Goal: Complete application form

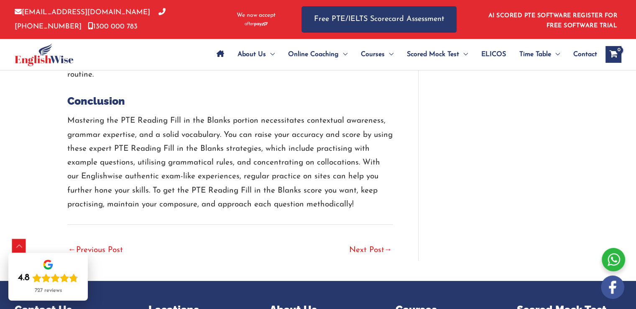
scroll to position [2802, 0]
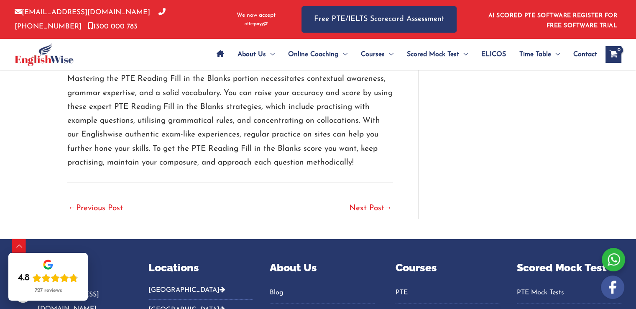
click at [361, 205] on link "Next Post →" at bounding box center [370, 208] width 43 height 18
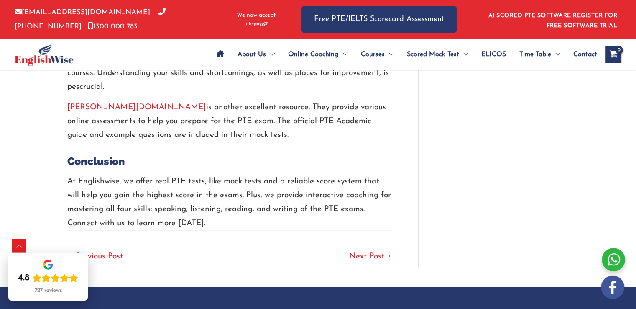
scroll to position [1673, 0]
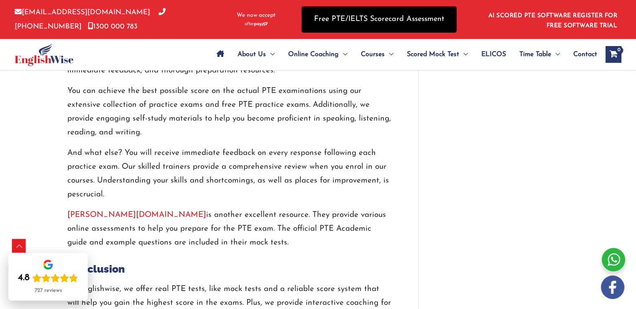
click at [347, 24] on link "Free PTE/IELTS Scorecard Assessment" at bounding box center [379, 19] width 155 height 26
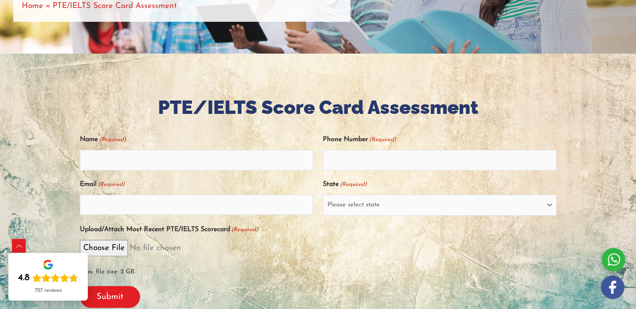
scroll to position [167, 0]
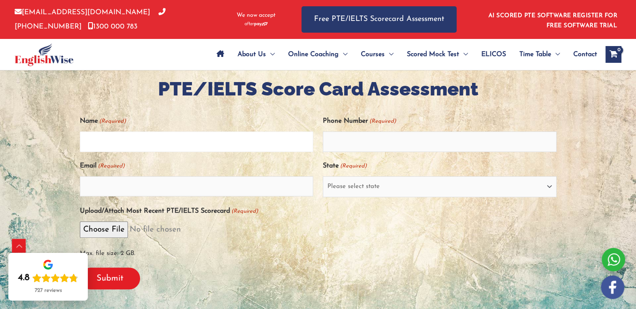
click at [175, 149] on input "Name (Required)" at bounding box center [197, 141] width 234 height 20
type input "d"
type input "souncy"
click at [164, 185] on input "Email (Required)" at bounding box center [197, 186] width 234 height 20
type input "[EMAIL_ADDRESS][DOMAIN_NAME]"
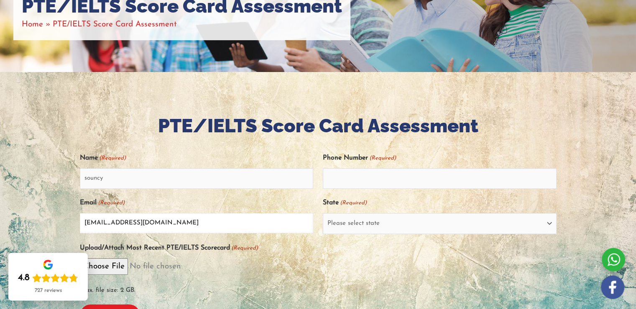
scroll to position [125, 0]
